Goal: Transaction & Acquisition: Book appointment/travel/reservation

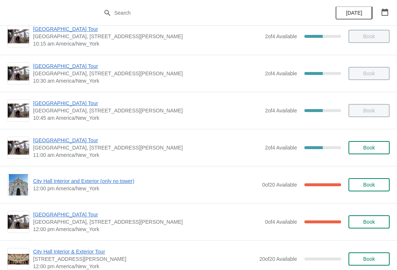
scroll to position [162, 0]
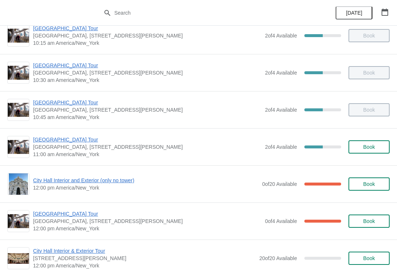
click at [374, 143] on button "Book" at bounding box center [368, 146] width 41 height 13
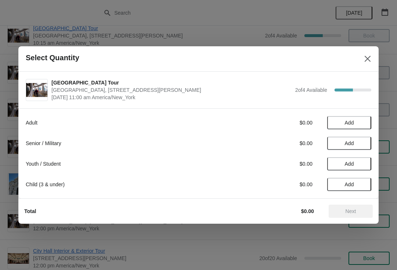
click at [348, 125] on span "Add" at bounding box center [349, 123] width 9 height 6
click at [347, 210] on span "Next" at bounding box center [351, 211] width 11 height 6
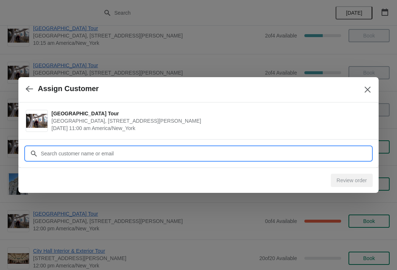
click at [53, 152] on input "Customer" at bounding box center [205, 153] width 331 height 13
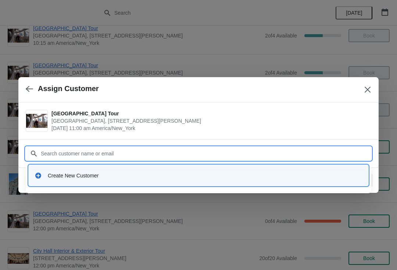
click at [55, 178] on div "Create New Customer" at bounding box center [205, 175] width 315 height 7
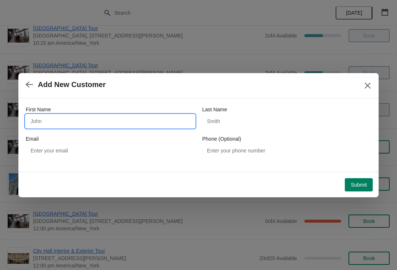
click at [58, 116] on input "First Name" at bounding box center [110, 121] width 169 height 13
type input "[PERSON_NAME]"
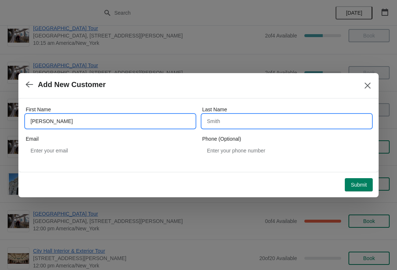
click at [224, 117] on input "Last Name" at bounding box center [286, 121] width 169 height 13
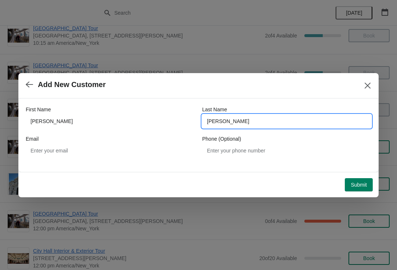
type input "[PERSON_NAME]"
click at [360, 188] on span "Submit" at bounding box center [359, 185] width 16 height 6
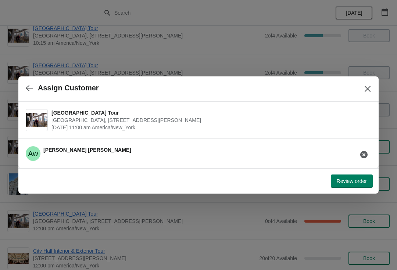
click at [352, 180] on span "Review order" at bounding box center [352, 181] width 30 height 6
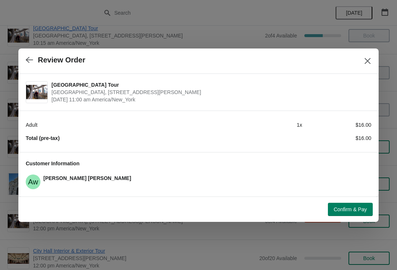
click at [349, 211] on span "Confirm & Pay" at bounding box center [350, 210] width 33 height 6
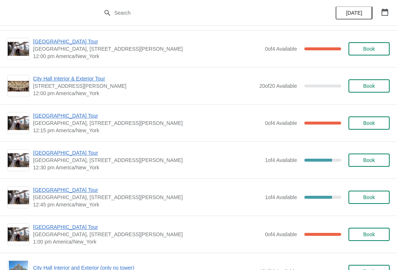
scroll to position [336, 0]
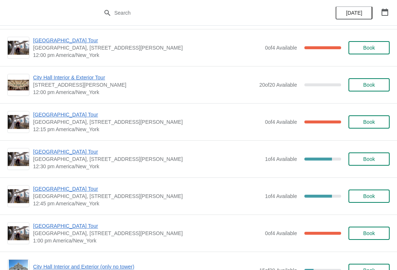
click at [364, 153] on button "Book" at bounding box center [368, 159] width 41 height 13
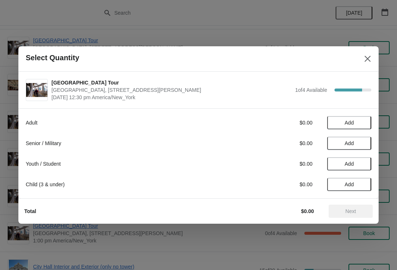
click at [366, 58] on icon "Close" at bounding box center [367, 58] width 7 height 7
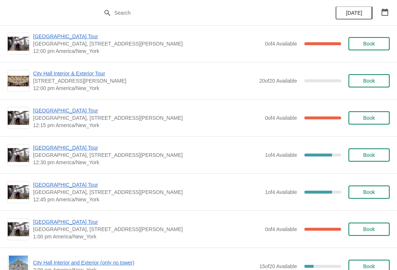
scroll to position [344, 0]
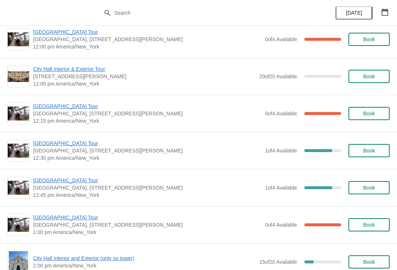
click at [358, 145] on button "Book" at bounding box center [368, 150] width 41 height 13
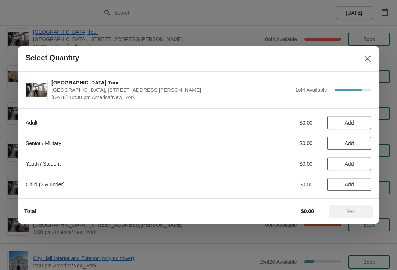
click at [351, 119] on button "Add" at bounding box center [349, 122] width 44 height 13
click at [364, 123] on icon at bounding box center [362, 123] width 8 height 8
click at [353, 214] on span "Next" at bounding box center [351, 211] width 11 height 6
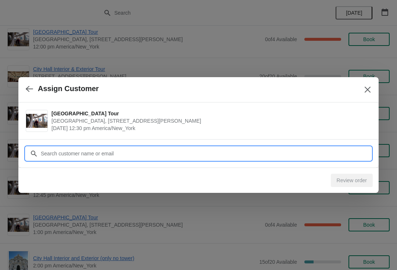
click at [57, 151] on input "Customer" at bounding box center [205, 153] width 331 height 13
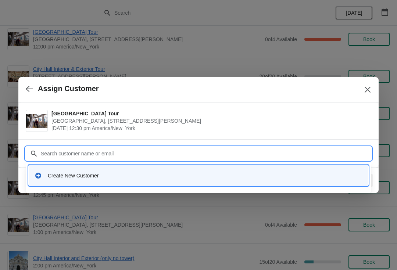
click at [50, 177] on div "Create New Customer" at bounding box center [205, 175] width 315 height 7
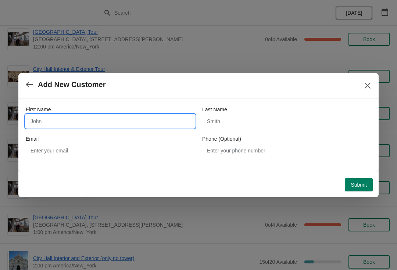
click at [44, 121] on input "First Name" at bounding box center [110, 121] width 169 height 13
type input "Christina"
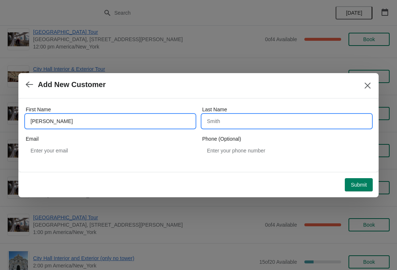
click at [223, 125] on input "Last Name" at bounding box center [286, 121] width 169 height 13
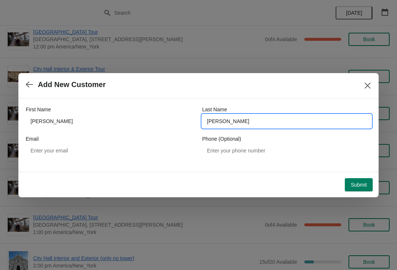
type input "GURSKY"
click at [361, 190] on button "Submit" at bounding box center [359, 184] width 28 height 13
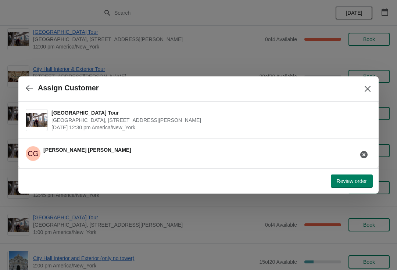
click at [348, 185] on button "Review order" at bounding box center [352, 181] width 42 height 13
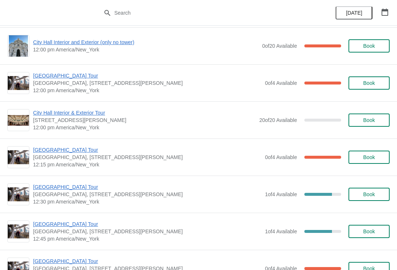
scroll to position [301, 0]
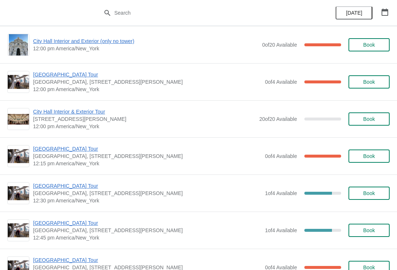
click at [368, 195] on span "Book" at bounding box center [369, 193] width 12 height 6
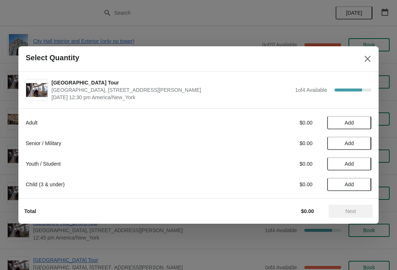
click at [354, 142] on span "Add" at bounding box center [349, 143] width 9 height 6
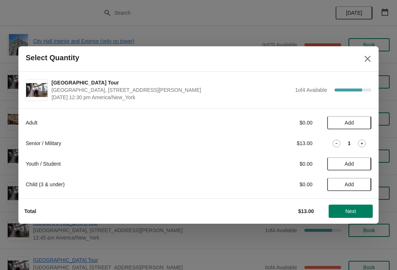
click at [361, 118] on button "Add" at bounding box center [349, 122] width 44 height 13
click at [361, 208] on span "Next" at bounding box center [350, 211] width 32 height 6
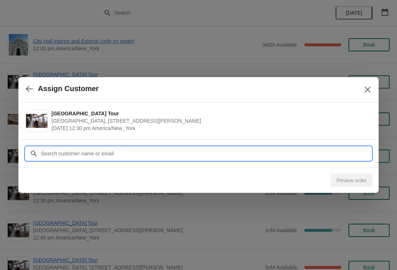
click at [47, 156] on input "Customer" at bounding box center [205, 153] width 331 height 13
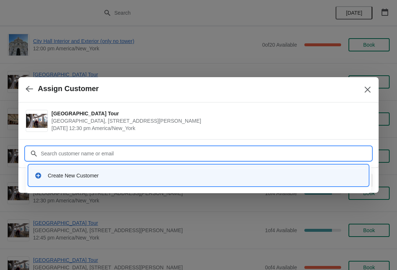
click at [67, 179] on div "Create New Customer" at bounding box center [205, 175] width 315 height 7
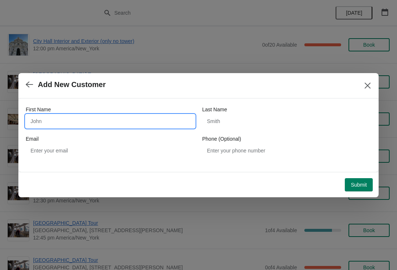
click at [44, 122] on input "First Name" at bounding box center [110, 121] width 169 height 13
type input "Christina"
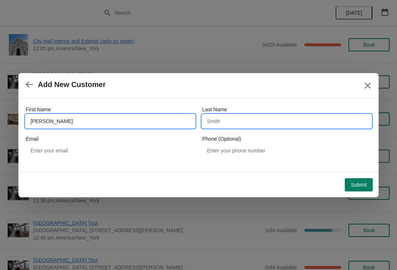
click at [230, 121] on input "Last Name" at bounding box center [286, 121] width 169 height 13
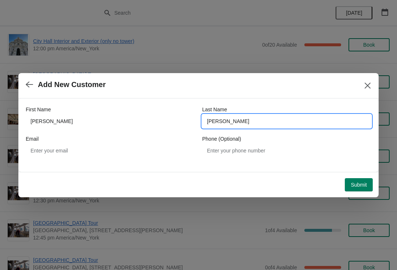
type input "Gursky"
click at [358, 182] on span "Submit" at bounding box center [359, 185] width 16 height 6
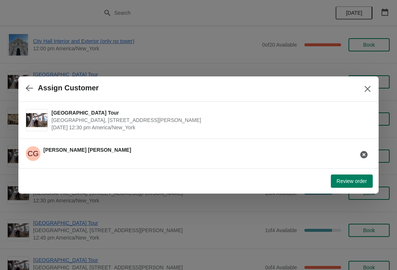
click at [349, 181] on span "Review order" at bounding box center [352, 181] width 30 height 6
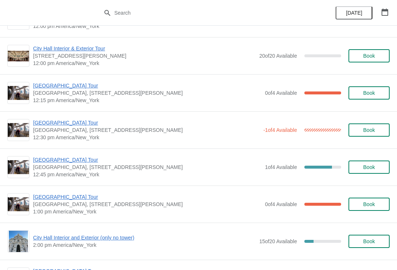
scroll to position [365, 0]
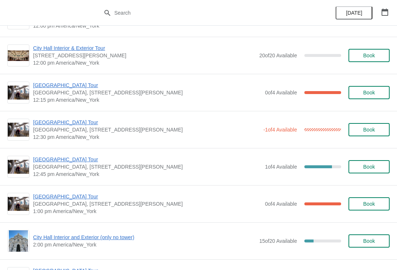
click at [63, 125] on span "[GEOGRAPHIC_DATA] Tour" at bounding box center [146, 122] width 226 height 7
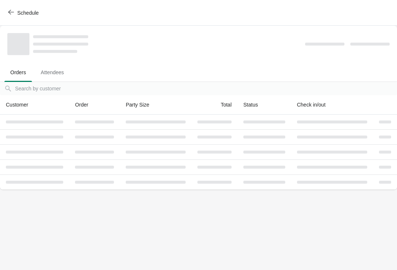
scroll to position [0, 0]
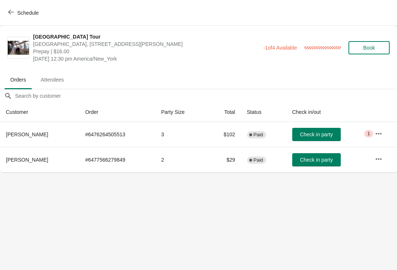
click at [312, 163] on span "Check in party" at bounding box center [316, 160] width 33 height 6
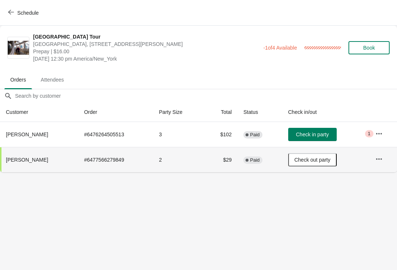
click at [11, 12] on icon "button" at bounding box center [11, 12] width 6 height 6
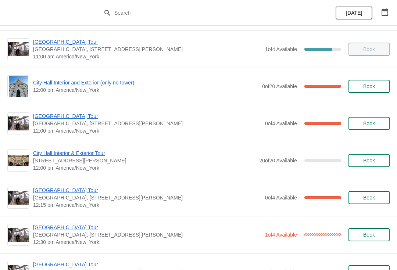
scroll to position [257, 0]
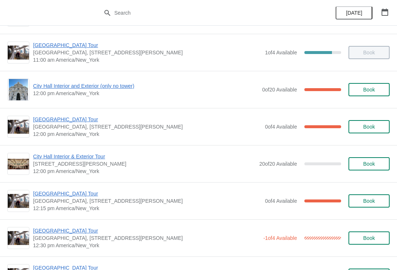
click at [361, 129] on span "Book" at bounding box center [369, 127] width 28 height 6
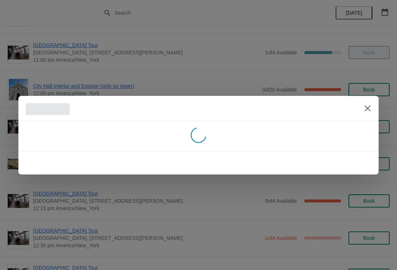
click at [369, 105] on icon "Close" at bounding box center [367, 108] width 7 height 7
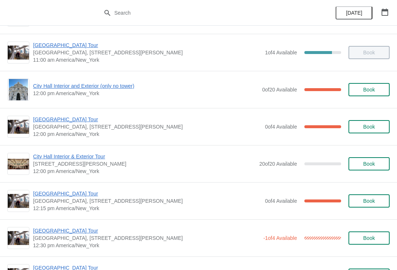
click at [65, 117] on span "[GEOGRAPHIC_DATA] Tour" at bounding box center [147, 119] width 228 height 7
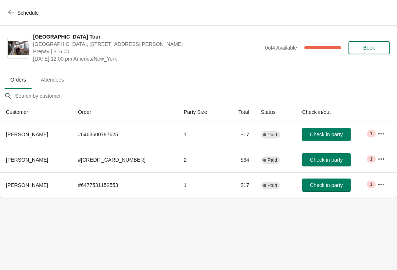
click at [316, 133] on span "Check in party" at bounding box center [326, 135] width 33 height 6
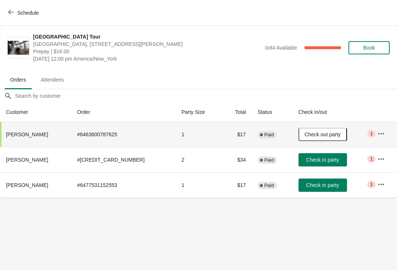
click at [12, 13] on icon "button" at bounding box center [11, 12] width 6 height 6
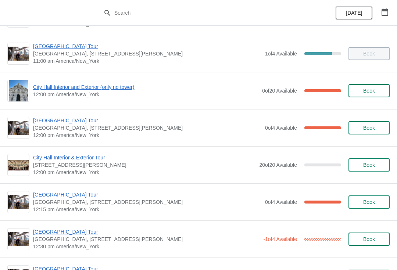
scroll to position [254, 0]
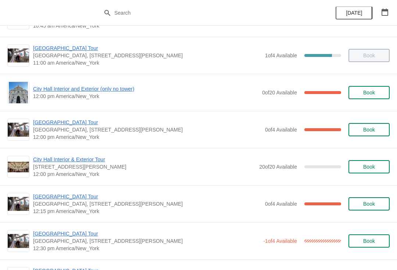
click at [90, 92] on span "City Hall Interior and Exterior (only no tower)" at bounding box center [145, 88] width 225 height 7
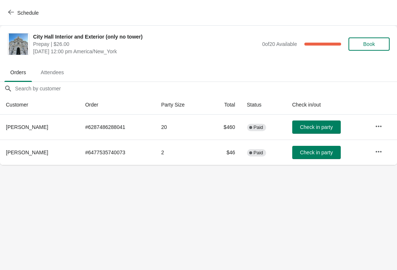
click at [303, 128] on span "Check in party" at bounding box center [316, 127] width 33 height 6
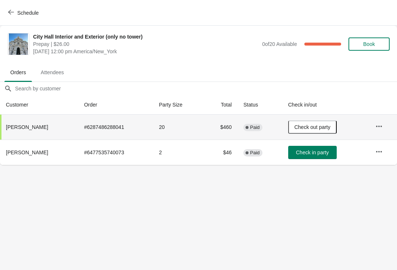
click at [10, 11] on icon "button" at bounding box center [11, 12] width 6 height 5
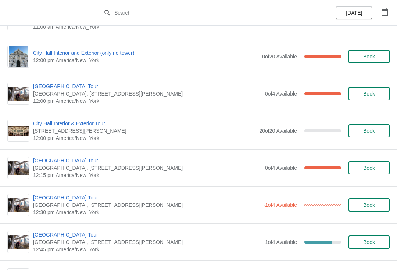
scroll to position [287, 0]
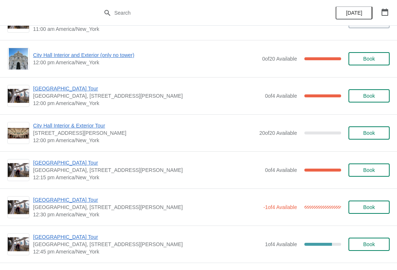
click at [46, 92] on span "[GEOGRAPHIC_DATA] Tour" at bounding box center [147, 88] width 228 height 7
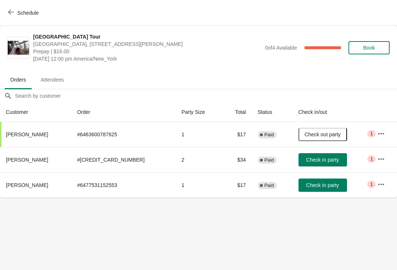
click at [307, 161] on span "Check in party" at bounding box center [322, 160] width 33 height 6
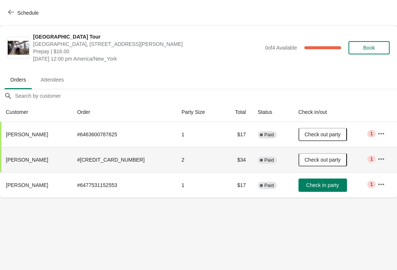
click at [301, 189] on button "Check in party" at bounding box center [322, 185] width 49 height 13
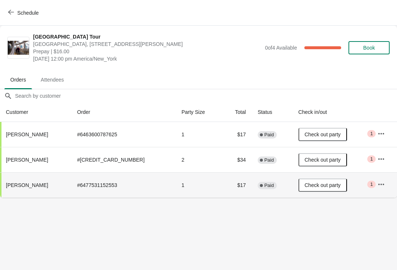
click at [6, 12] on button "Schedule" at bounding box center [24, 12] width 41 height 13
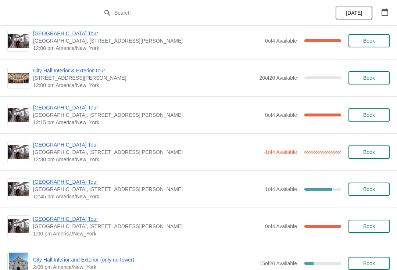
scroll to position [344, 0]
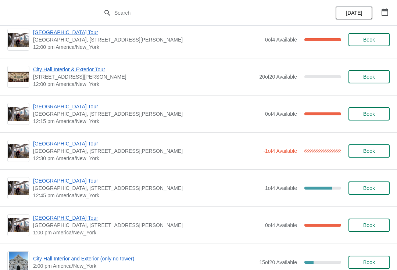
click at [50, 110] on span "[GEOGRAPHIC_DATA] Tour" at bounding box center [147, 106] width 228 height 7
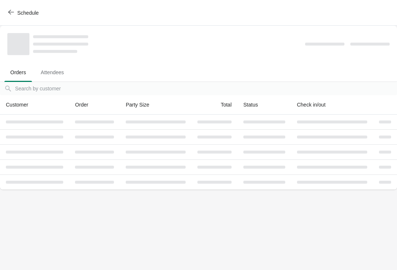
scroll to position [0, 0]
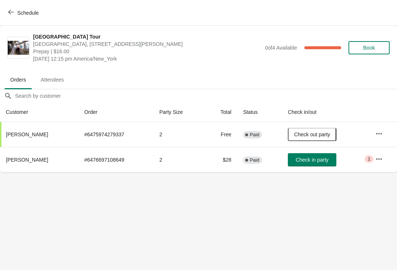
click at [313, 157] on span "Check in party" at bounding box center [312, 160] width 33 height 6
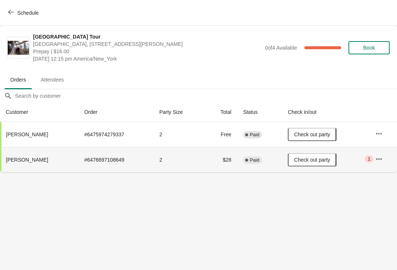
click at [14, 11] on span "Schedule" at bounding box center [24, 12] width 29 height 7
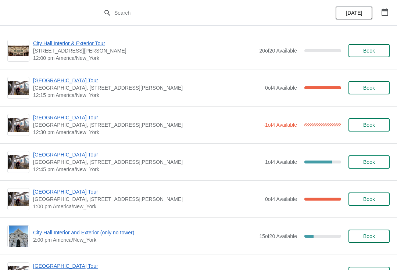
scroll to position [392, 0]
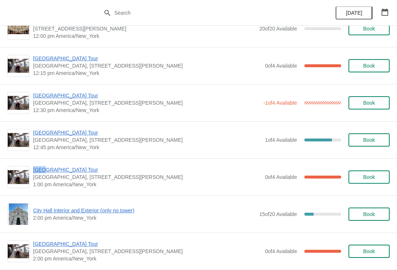
click at [40, 129] on span "[GEOGRAPHIC_DATA] Tour" at bounding box center [147, 132] width 228 height 7
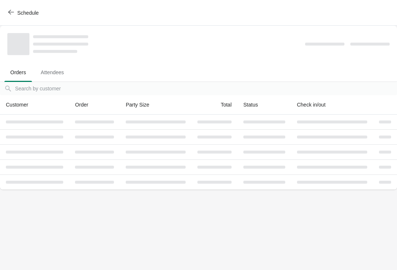
scroll to position [0, 0]
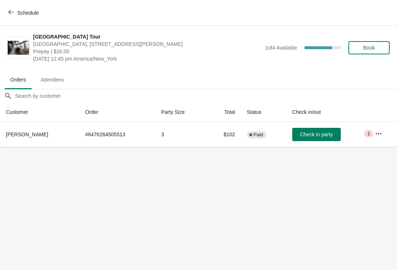
click at [14, 9] on button "Schedule" at bounding box center [24, 12] width 41 height 13
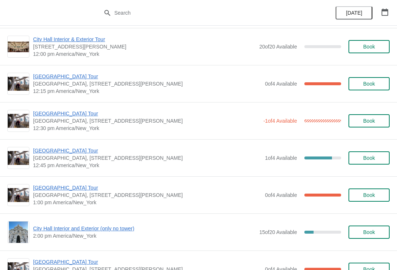
scroll to position [374, 0]
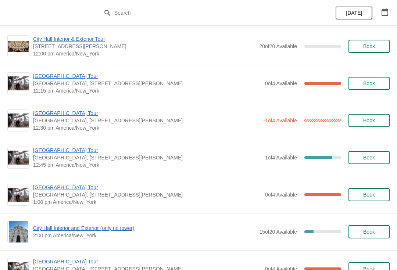
click at [46, 148] on span "[GEOGRAPHIC_DATA] Tour" at bounding box center [147, 150] width 228 height 7
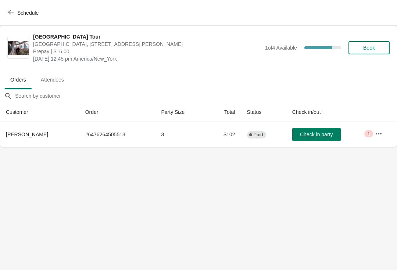
scroll to position [0, 0]
click at [364, 47] on span "Book" at bounding box center [369, 48] width 12 height 6
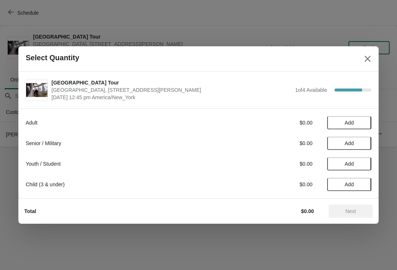
click at [348, 128] on button "Add" at bounding box center [349, 122] width 44 height 13
click at [361, 124] on icon at bounding box center [362, 123] width 8 height 8
click at [349, 216] on button "Next" at bounding box center [351, 211] width 44 height 13
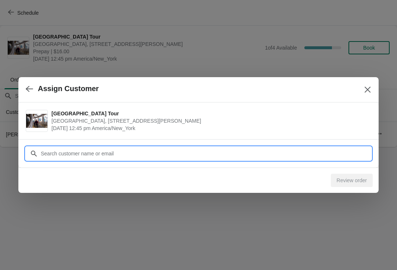
click at [57, 157] on input "Customer" at bounding box center [205, 153] width 331 height 13
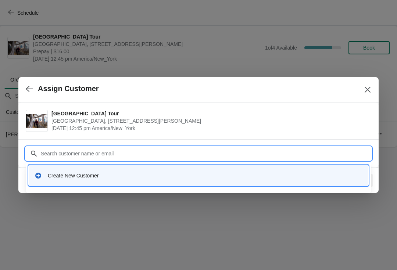
click at [60, 178] on div "Create New Customer" at bounding box center [205, 175] width 315 height 7
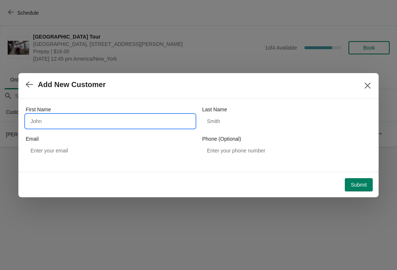
click at [44, 122] on input "First Name" at bounding box center [110, 121] width 169 height 13
type input "FARAH"
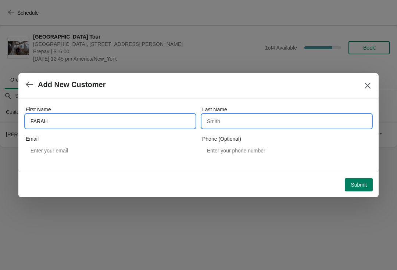
click at [225, 123] on input "Last Name" at bounding box center [286, 121] width 169 height 13
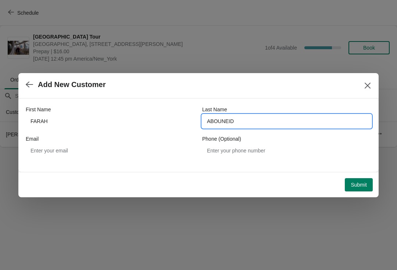
type input "ABOUNEID"
click at [360, 184] on span "Submit" at bounding box center [359, 185] width 16 height 6
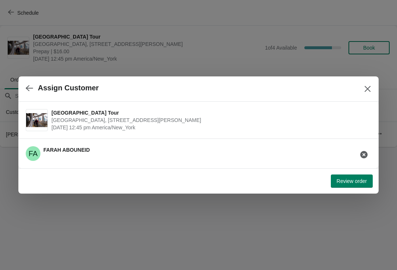
click at [344, 180] on span "Review order" at bounding box center [352, 181] width 30 height 6
